Goal: Information Seeking & Learning: Learn about a topic

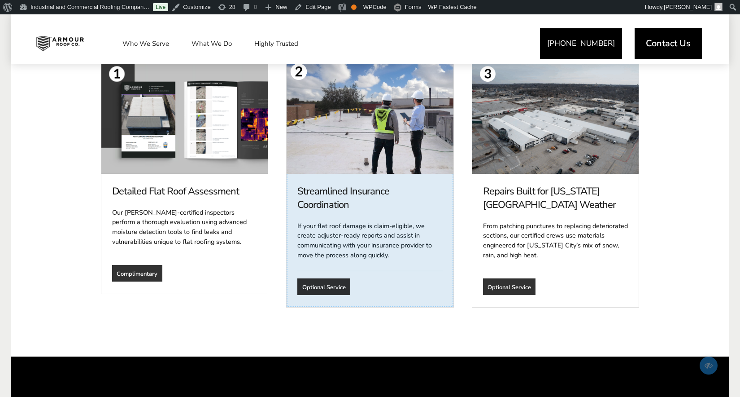
scroll to position [650, 0]
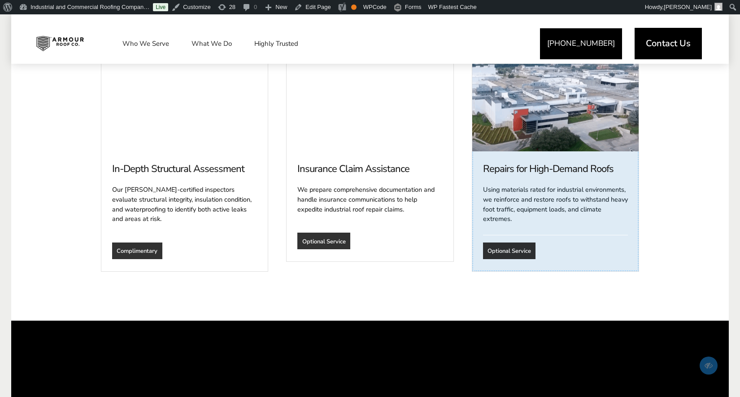
scroll to position [690, 0]
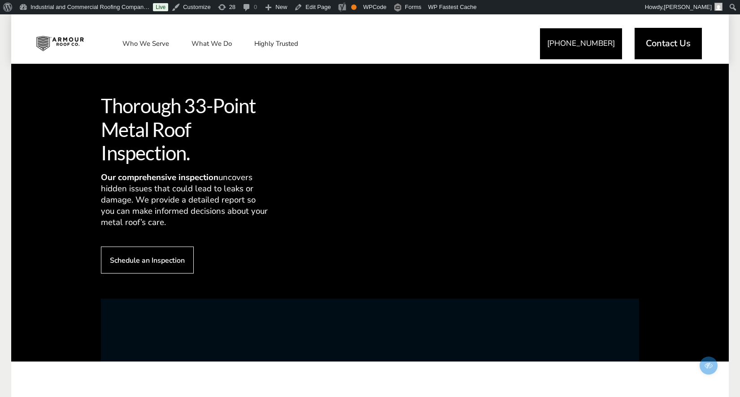
scroll to position [880, 0]
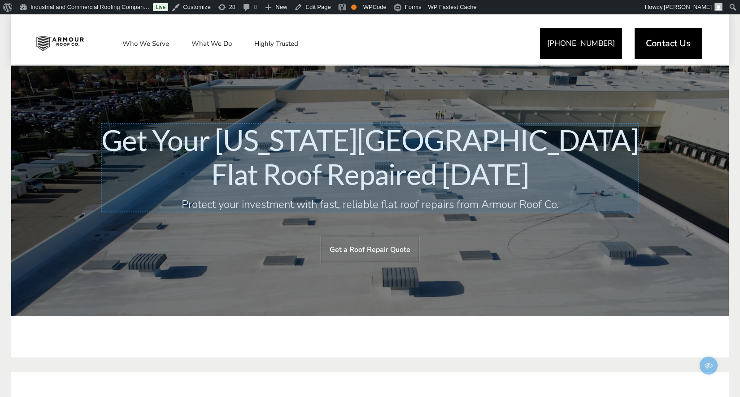
scroll to position [2325, 0]
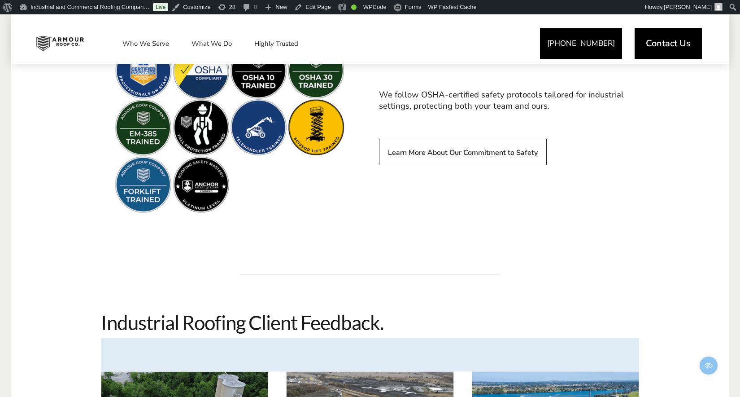
scroll to position [1552, 0]
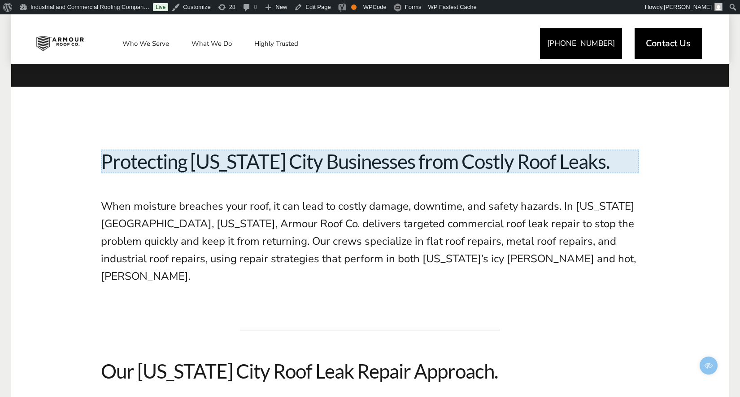
scroll to position [333, 0]
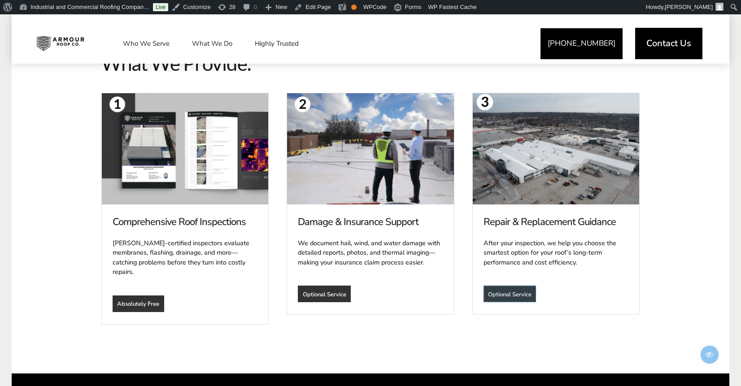
scroll to position [661, 0]
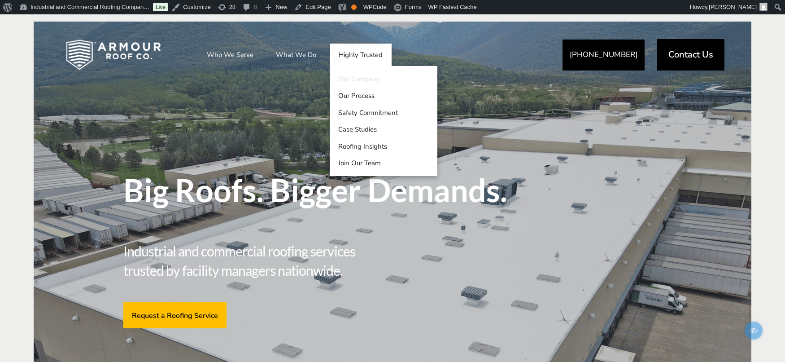
click at [359, 79] on link "Our Company" at bounding box center [384, 78] width 108 height 17
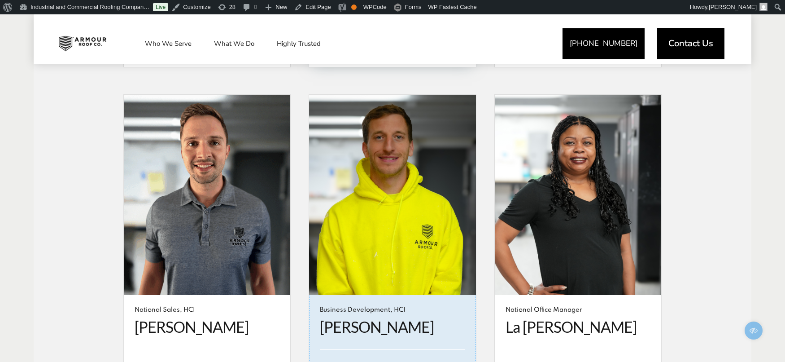
scroll to position [2529, 0]
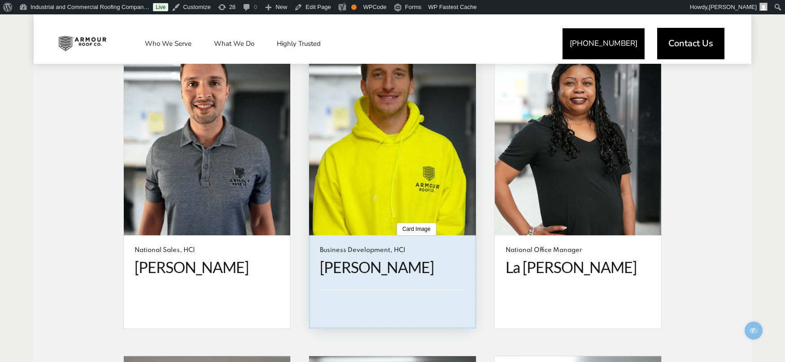
click at [395, 236] on template at bounding box center [392, 181] width 166 height 293
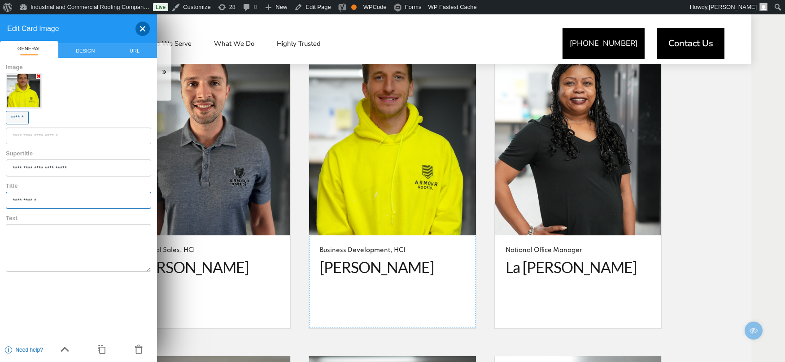
drag, startPoint x: 51, startPoint y: 201, endPoint x: 3, endPoint y: 198, distance: 47.6
click at [3, 198] on div "**********" at bounding box center [78, 192] width 157 height 32
click at [144, 28] on div at bounding box center [139, 29] width 22 height 14
